Goal: Find specific page/section: Find specific page/section

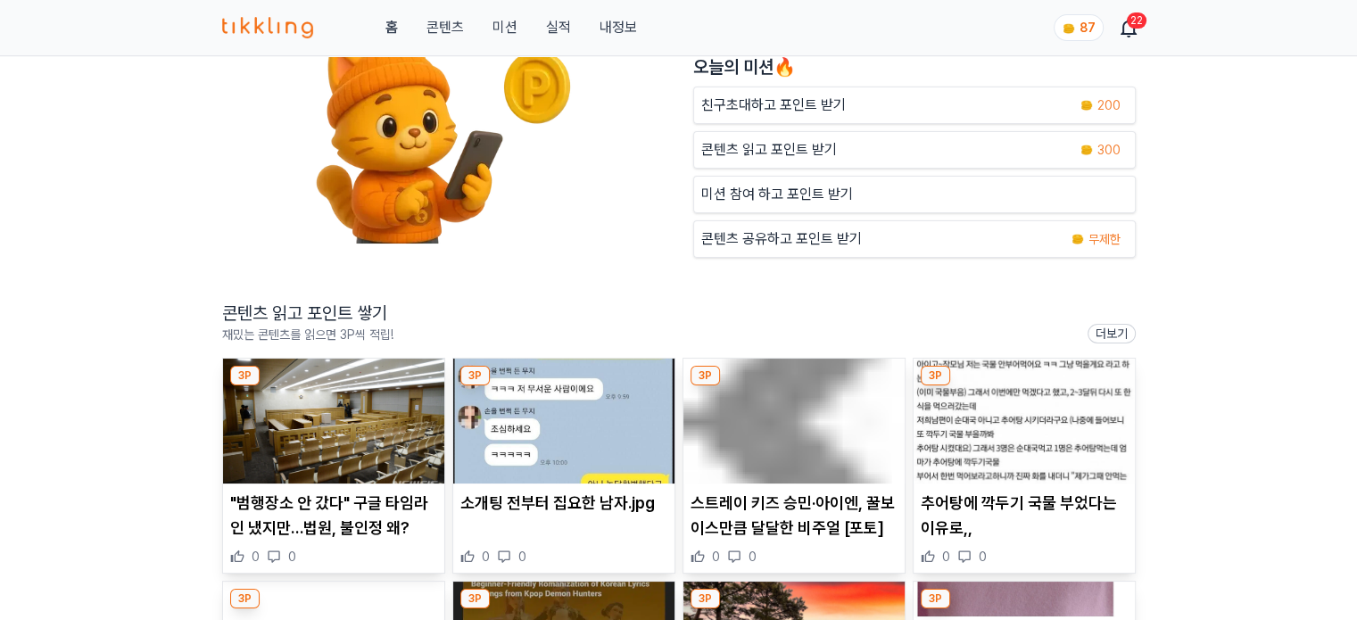
scroll to position [178, 0]
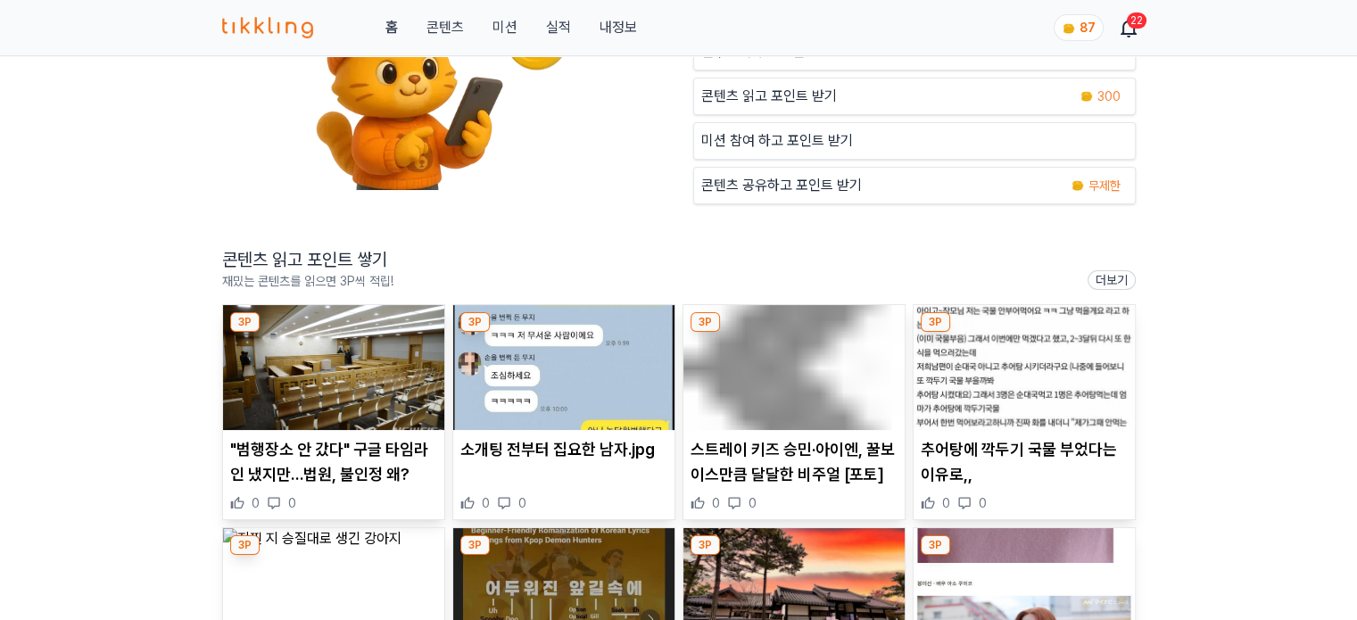
click at [526, 371] on img at bounding box center [563, 367] width 221 height 125
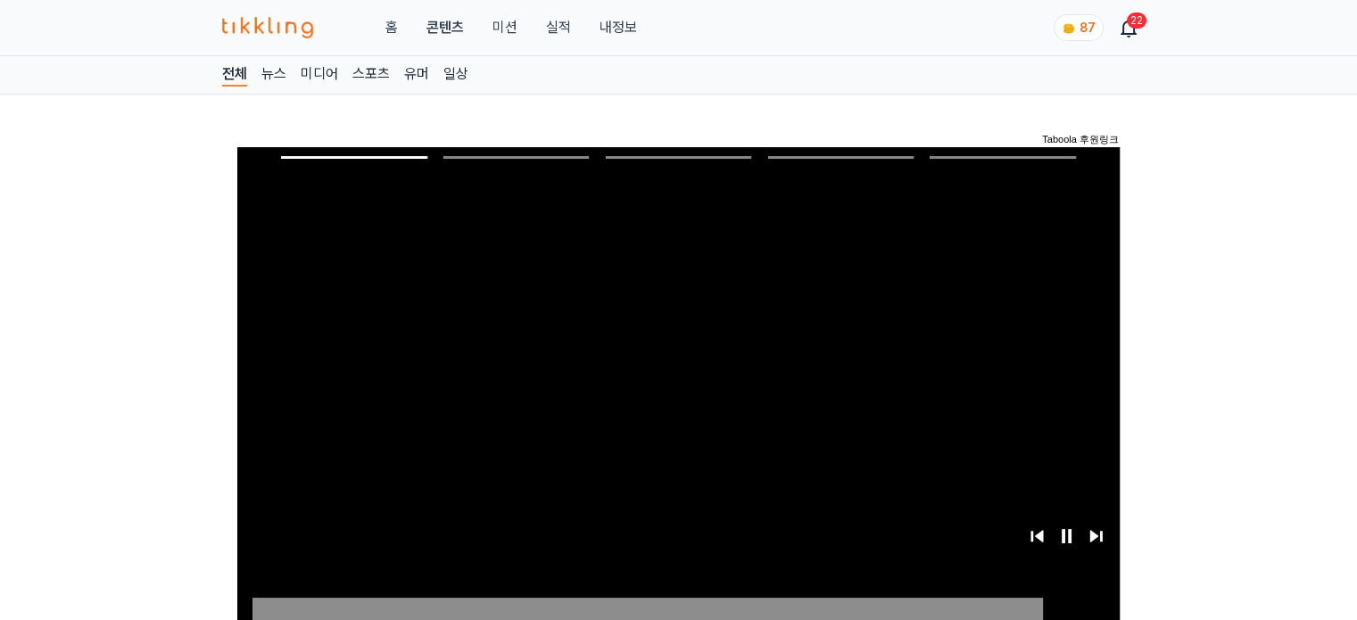
click at [510, 28] on button "미션" at bounding box center [504, 27] width 25 height 21
click at [551, 30] on link "실적" at bounding box center [557, 27] width 25 height 21
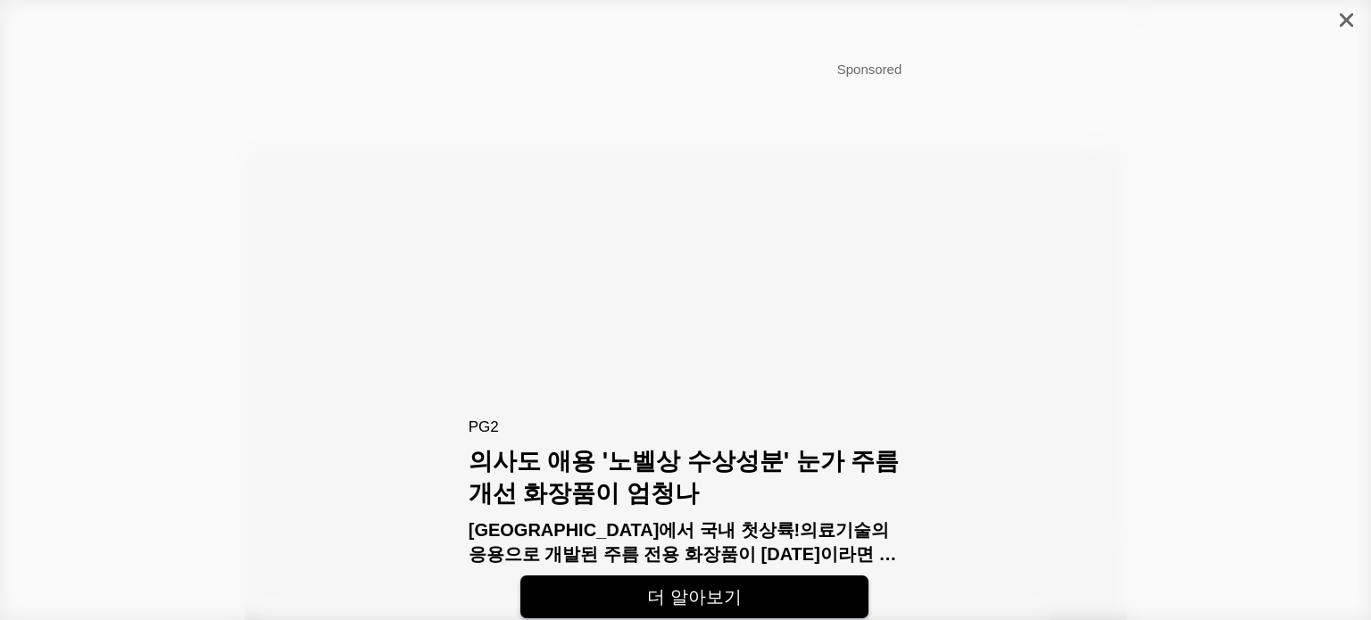
click at [1342, 21] on icon "close" at bounding box center [1346, 19] width 13 height 13
